Goal: Information Seeking & Learning: Find specific fact

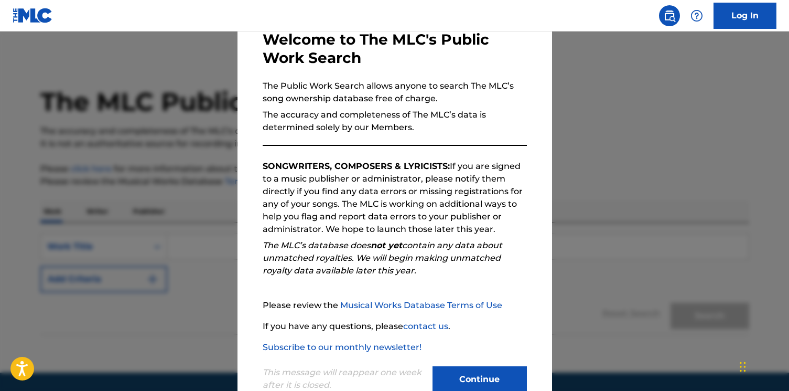
scroll to position [89, 0]
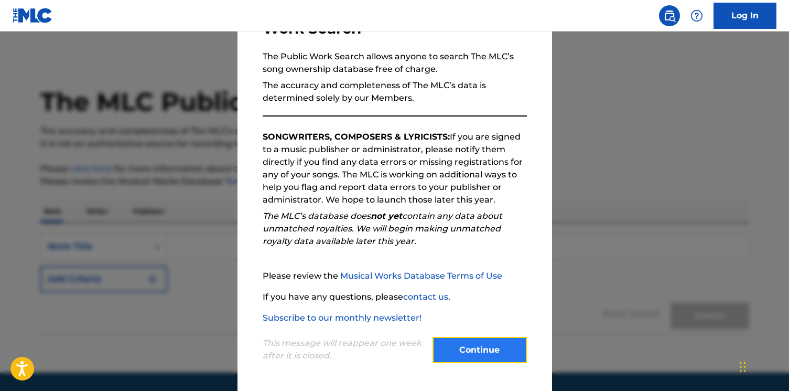
click at [458, 350] on button "Continue" at bounding box center [480, 350] width 94 height 26
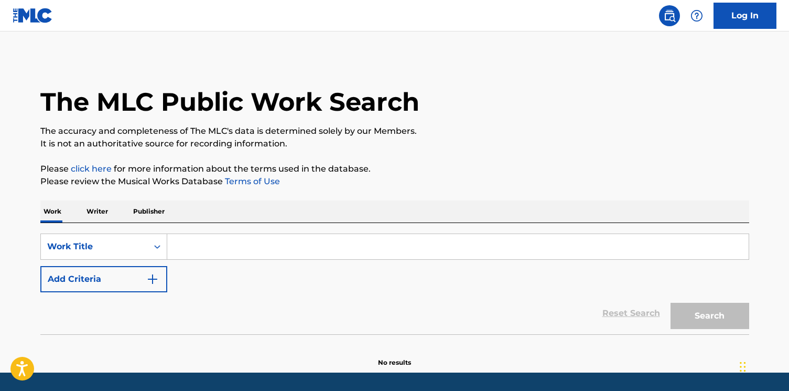
click at [201, 245] on input "Search Form" at bounding box center [457, 246] width 581 height 25
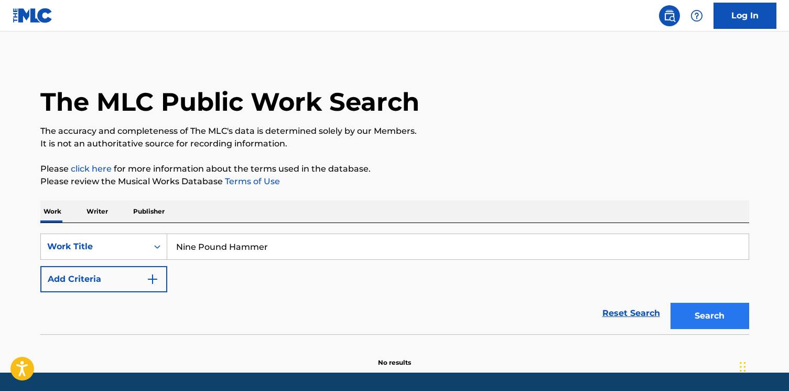
type input "Nine Pound Hammer"
click at [722, 315] on button "Search" at bounding box center [710, 315] width 79 height 26
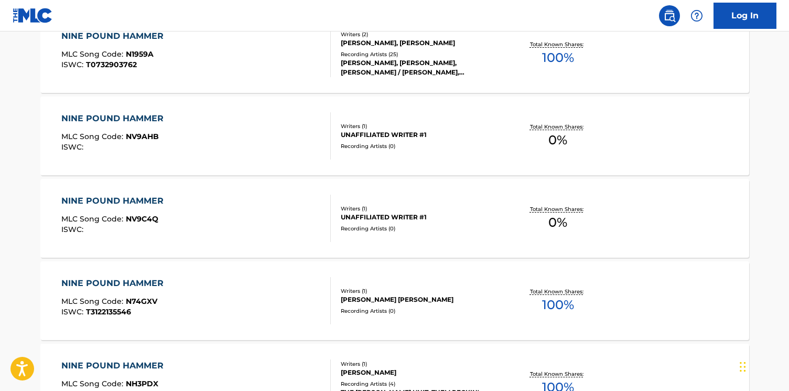
scroll to position [893, 0]
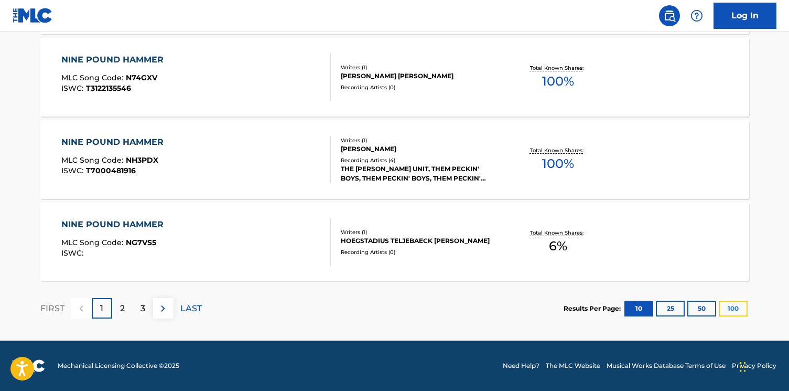
click at [731, 307] on button "100" at bounding box center [733, 308] width 29 height 16
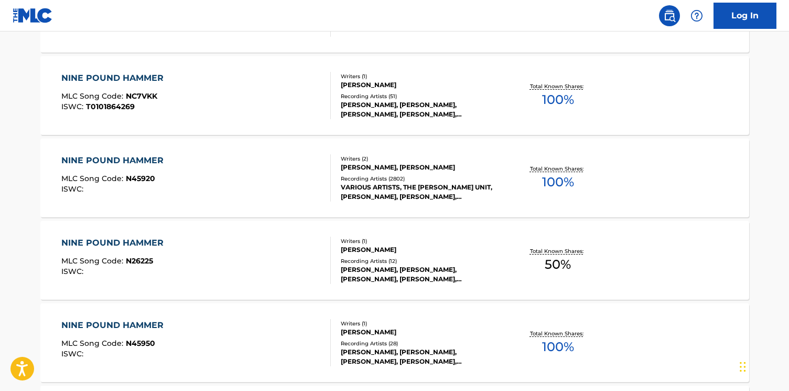
scroll to position [2273, 0]
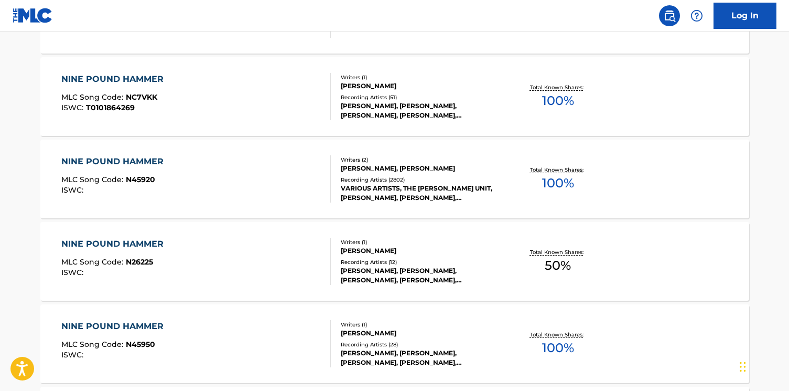
click at [382, 169] on div "[PERSON_NAME], [PERSON_NAME]" at bounding box center [420, 168] width 158 height 9
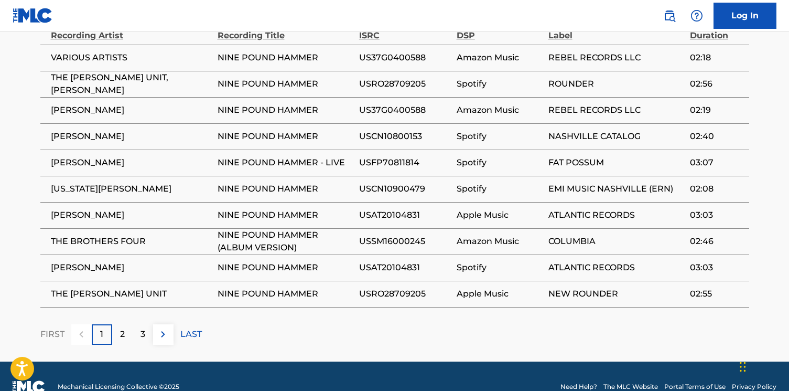
scroll to position [734, 0]
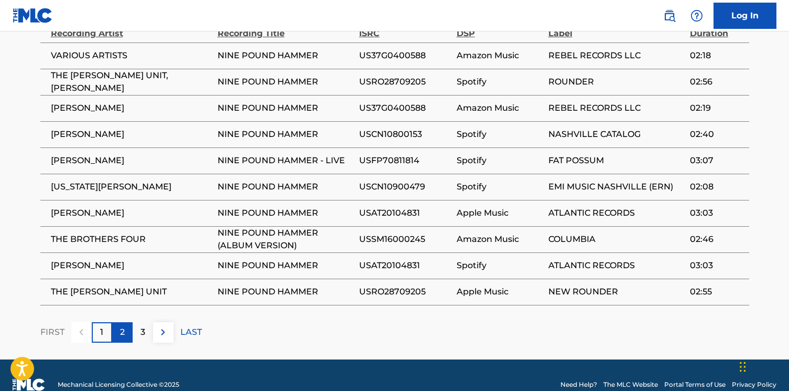
click at [128, 325] on div "2" at bounding box center [122, 332] width 20 height 20
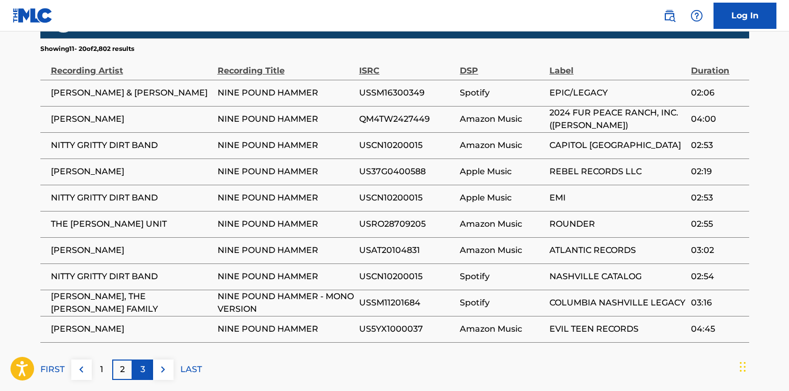
scroll to position [698, 0]
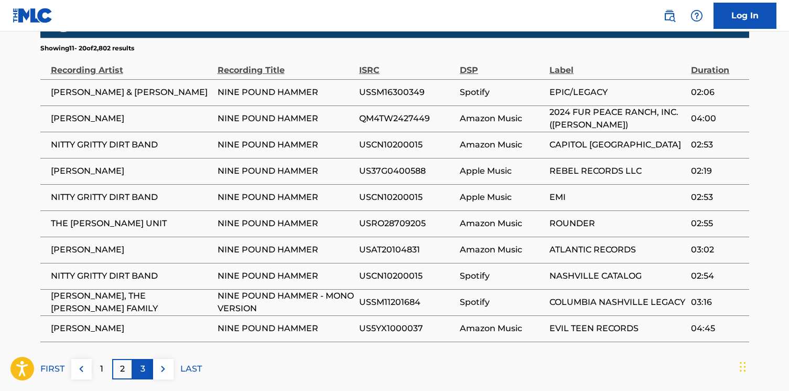
click at [147, 363] on div "3" at bounding box center [143, 369] width 20 height 20
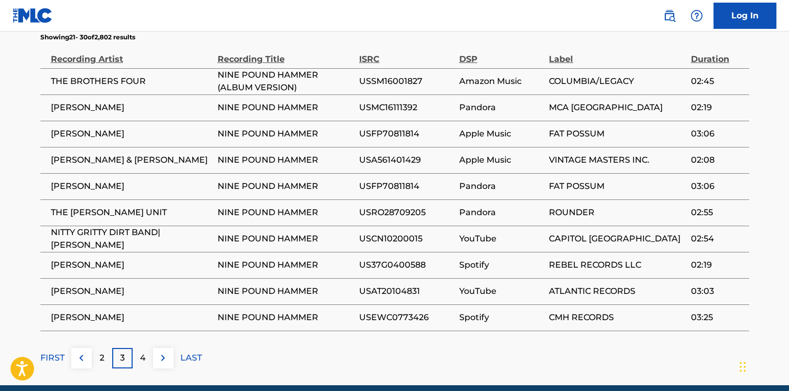
scroll to position [697, 0]
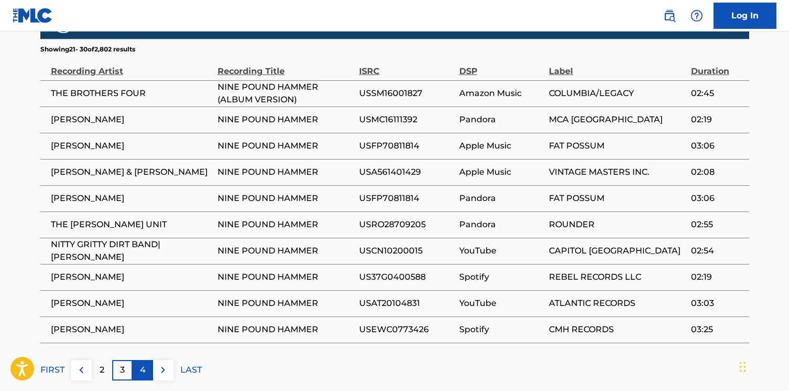
click at [145, 371] on p "4" at bounding box center [143, 369] width 6 height 13
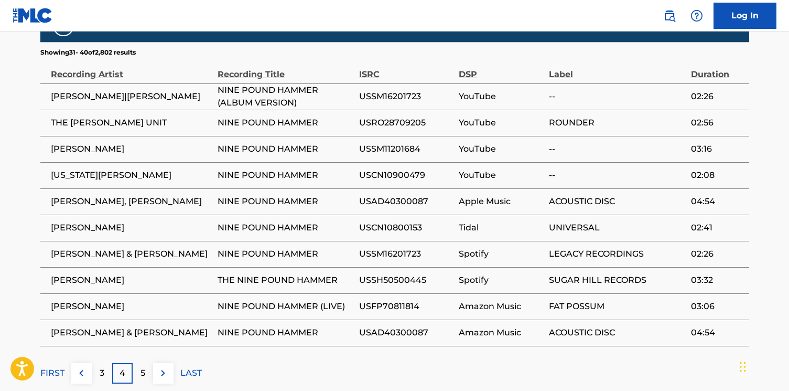
scroll to position [695, 0]
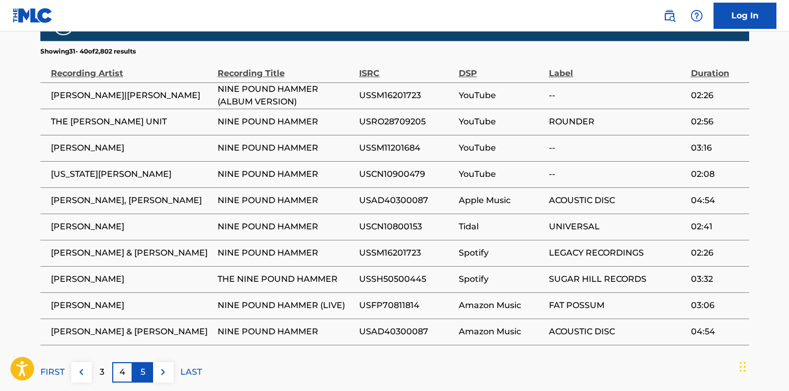
click at [141, 370] on p "5" at bounding box center [142, 371] width 5 height 13
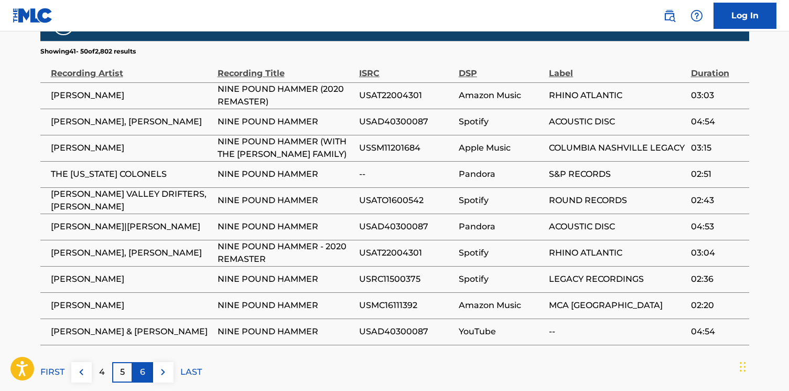
click at [147, 368] on div "6" at bounding box center [143, 372] width 20 height 20
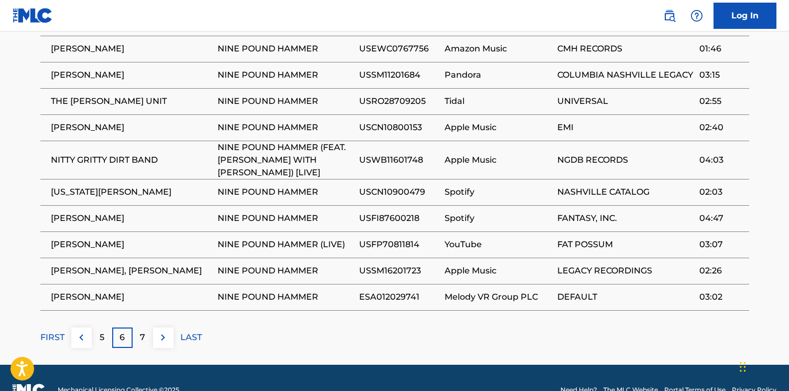
scroll to position [763, 0]
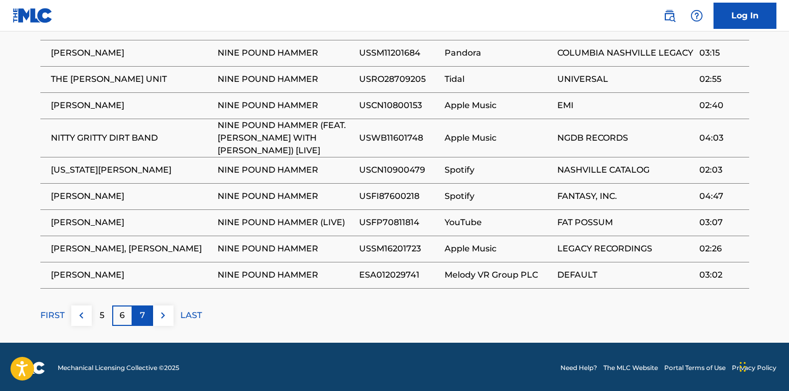
click at [151, 310] on div "7" at bounding box center [143, 315] width 20 height 20
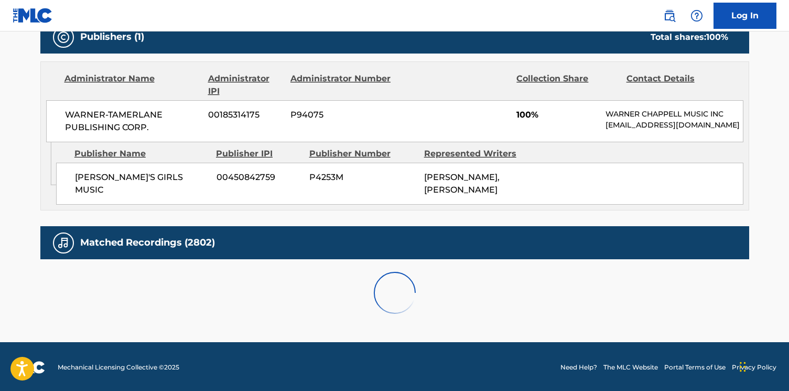
scroll to position [751, 0]
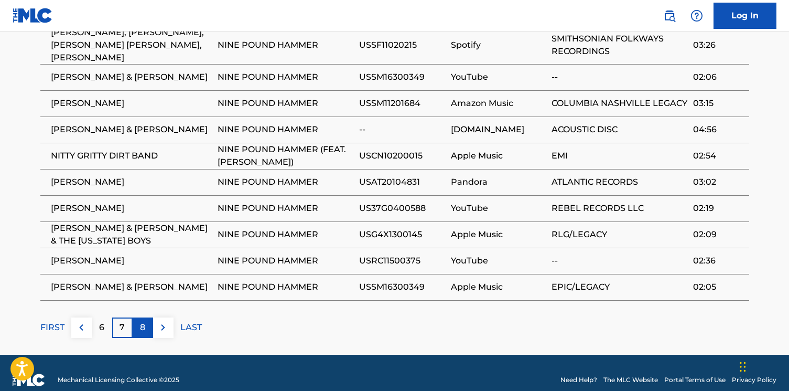
click at [147, 317] on div "8" at bounding box center [143, 327] width 20 height 20
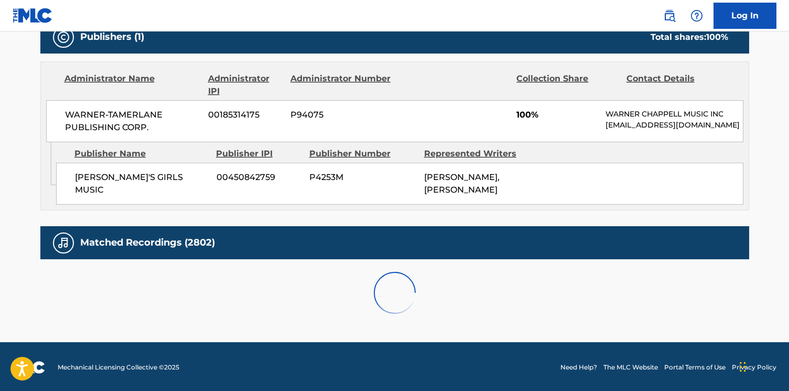
scroll to position [763, 0]
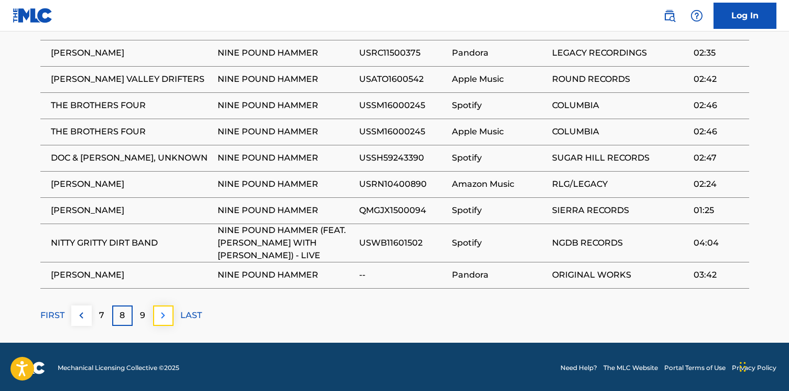
click at [163, 315] on img at bounding box center [163, 315] width 13 height 13
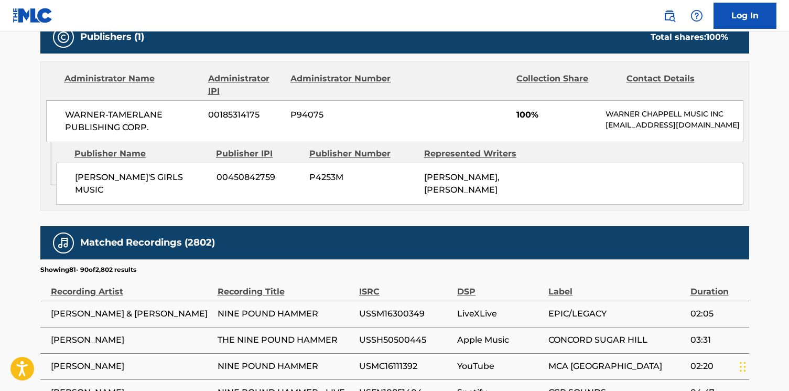
scroll to position [751, 0]
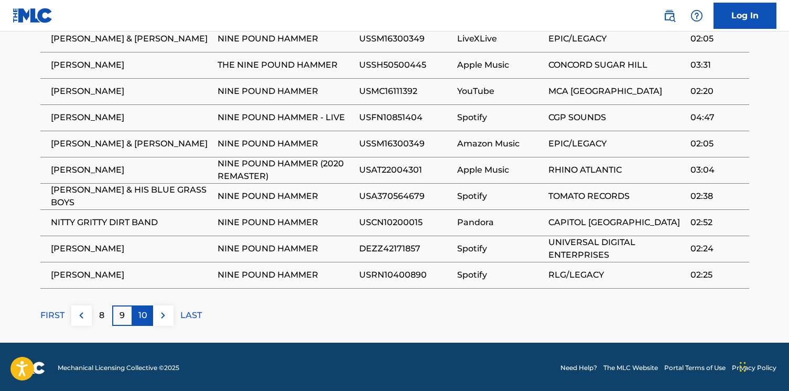
click at [136, 311] on div "10" at bounding box center [143, 315] width 20 height 20
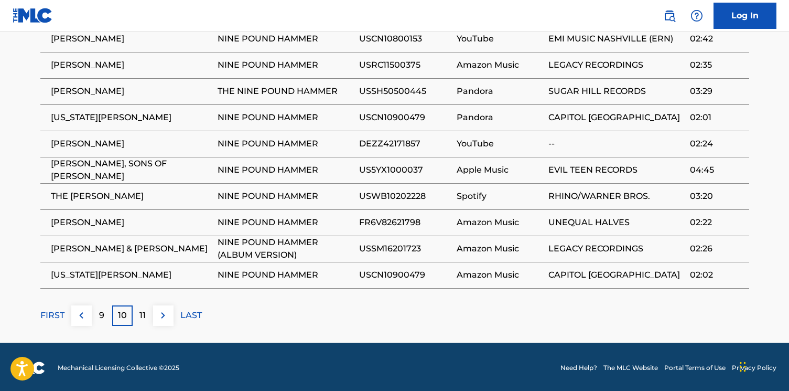
click at [136, 312] on div "11" at bounding box center [143, 315] width 20 height 20
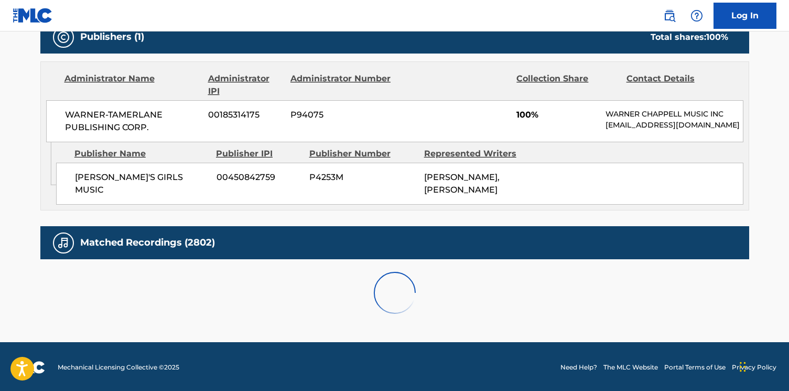
scroll to position [763, 0]
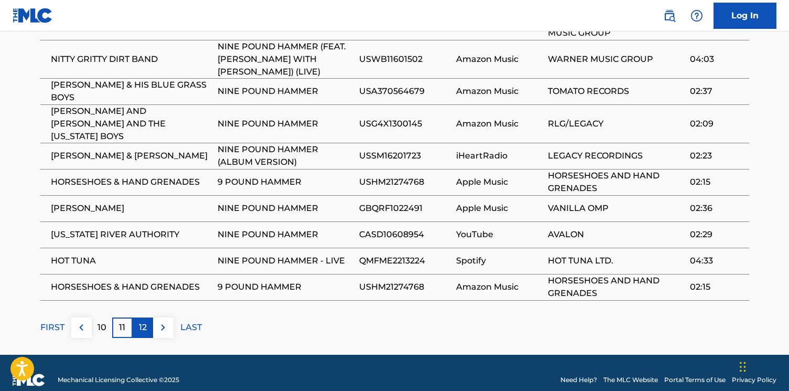
click at [146, 321] on p "12" at bounding box center [143, 327] width 8 height 13
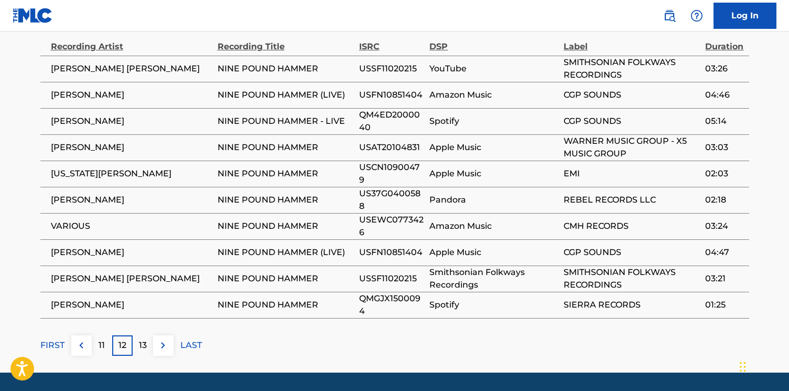
scroll to position [720, 0]
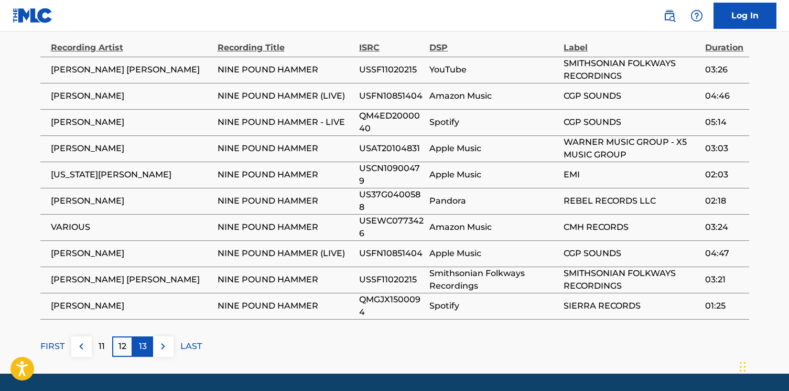
click at [140, 337] on div "13" at bounding box center [143, 346] width 20 height 20
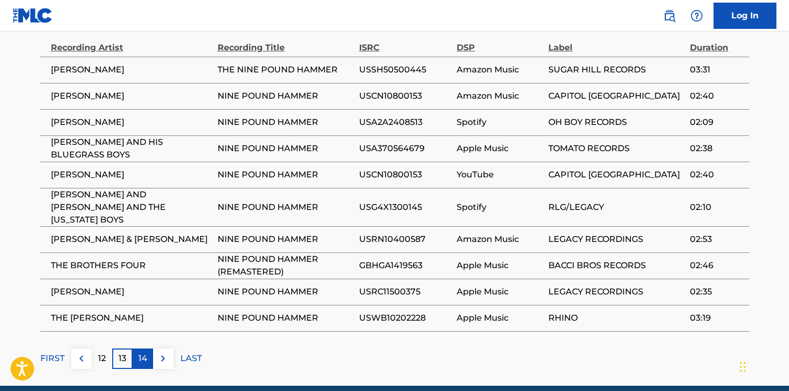
click at [147, 348] on div "14" at bounding box center [143, 358] width 20 height 20
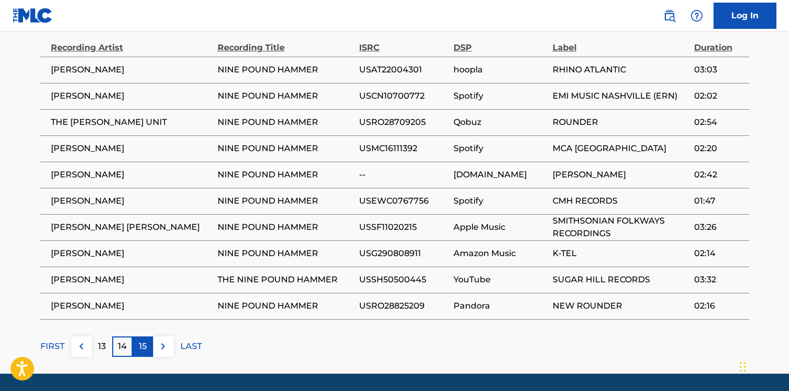
click at [146, 348] on p "15" at bounding box center [143, 346] width 8 height 13
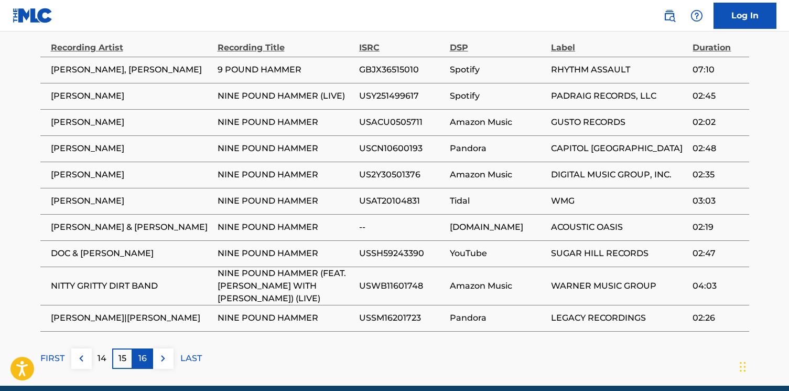
click at [145, 352] on p "16" at bounding box center [142, 358] width 8 height 13
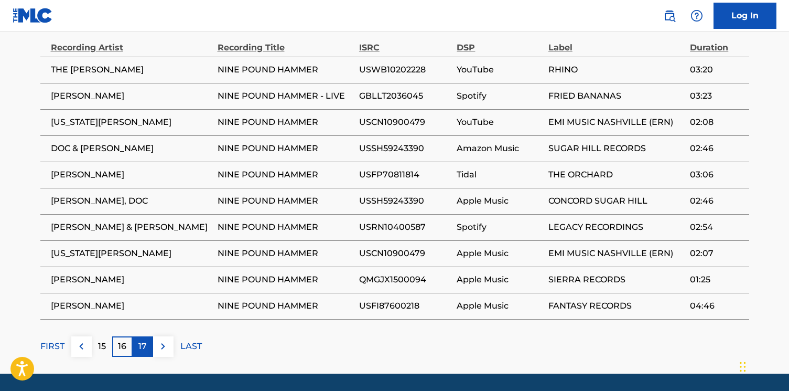
click at [145, 349] on p "17" at bounding box center [142, 346] width 8 height 13
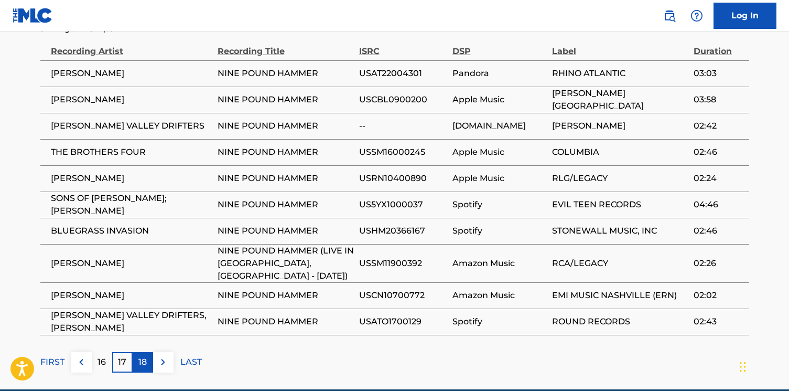
click at [144, 355] on p "18" at bounding box center [142, 361] width 8 height 13
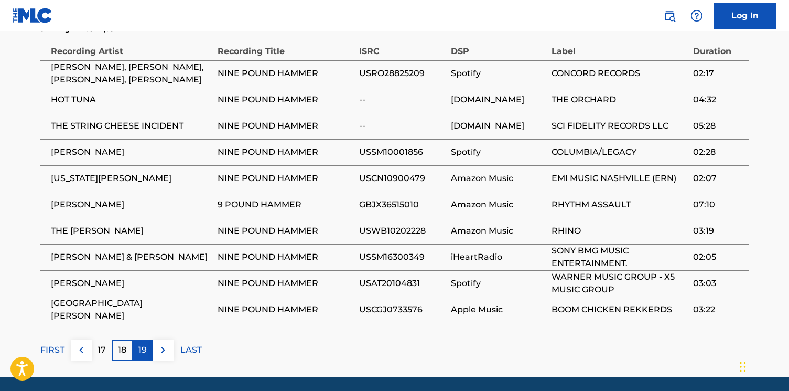
click at [144, 349] on p "19" at bounding box center [142, 349] width 8 height 13
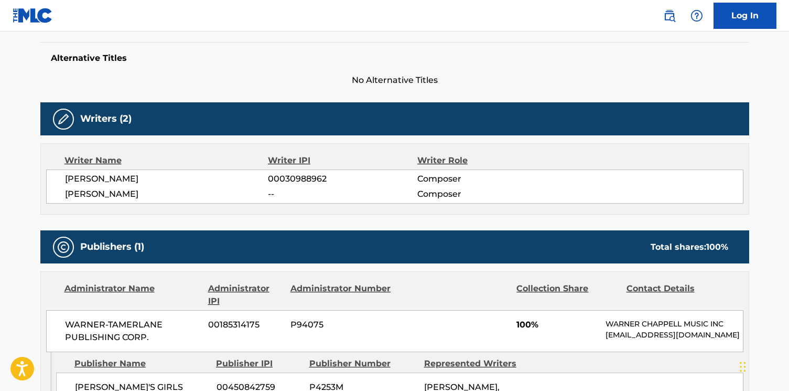
scroll to position [363, 0]
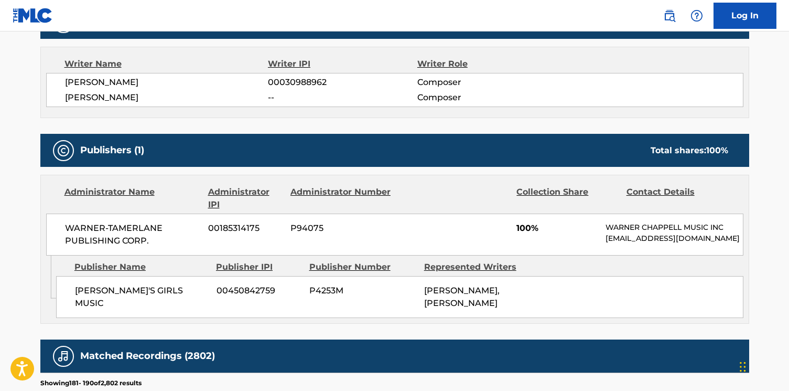
click at [238, 192] on div "Administrator IPI" at bounding box center [245, 198] width 74 height 25
click at [362, 241] on div "WARNER-[PERSON_NAME] PUBLISHING CORP. 00185314175 P94075 100% [PERSON_NAME] MUS…" at bounding box center [394, 234] width 697 height 42
click at [337, 265] on div "Publisher Number" at bounding box center [362, 267] width 107 height 13
click at [267, 271] on div "Publisher IPI" at bounding box center [258, 267] width 85 height 13
click at [158, 292] on span "[PERSON_NAME]'S GIRLS MUSIC" at bounding box center [142, 296] width 134 height 25
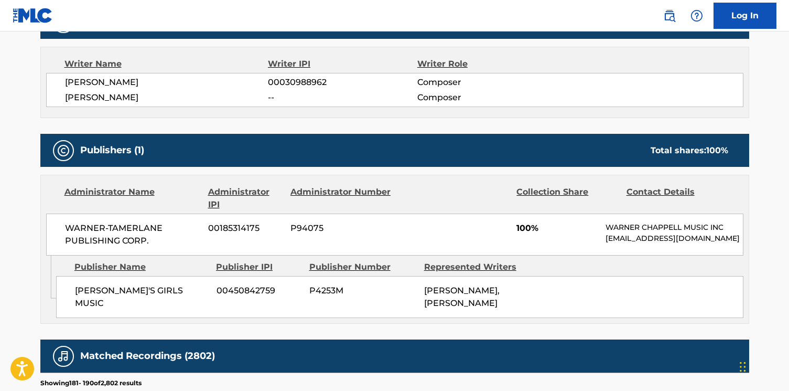
click at [124, 263] on div "Publisher Name" at bounding box center [141, 267] width 134 height 13
click at [123, 234] on span "WARNER-TAMERLANE PUBLISHING CORP." at bounding box center [133, 234] width 136 height 25
click at [128, 222] on span "WARNER-TAMERLANE PUBLISHING CORP." at bounding box center [133, 234] width 136 height 25
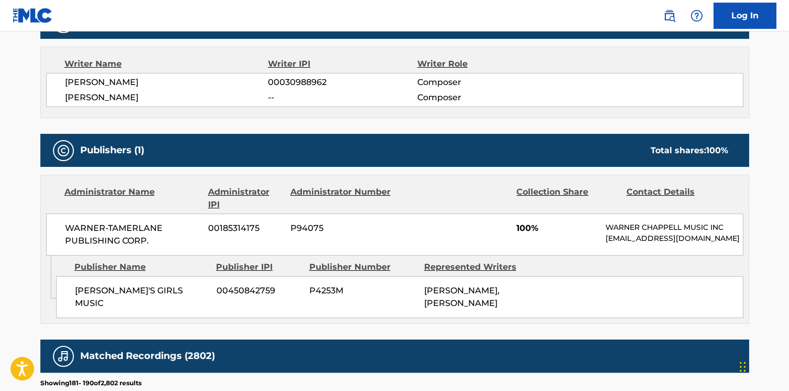
click at [151, 224] on span "WARNER-TAMERLANE PUBLISHING CORP." at bounding box center [133, 234] width 136 height 25
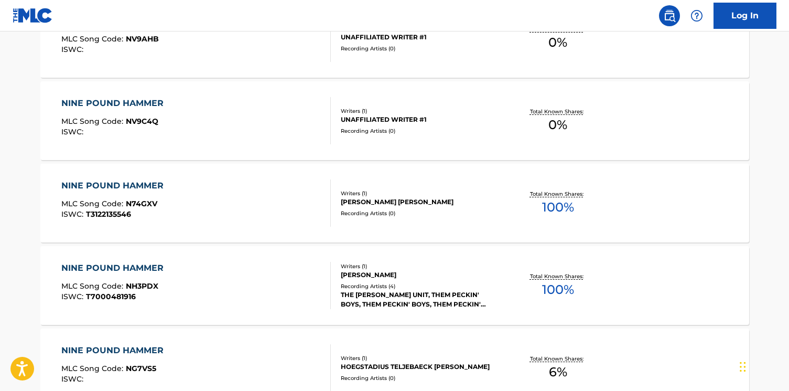
scroll to position [582, 0]
